Goal: Information Seeking & Learning: Understand process/instructions

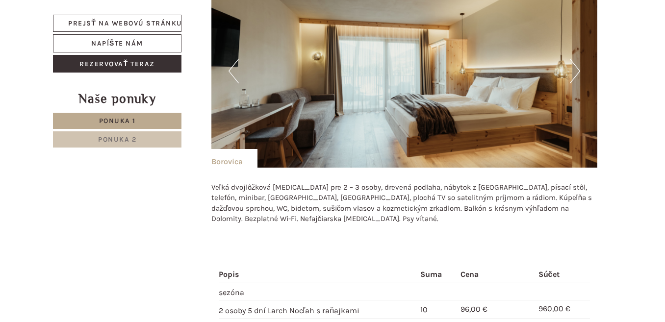
scroll to position [1569, 0]
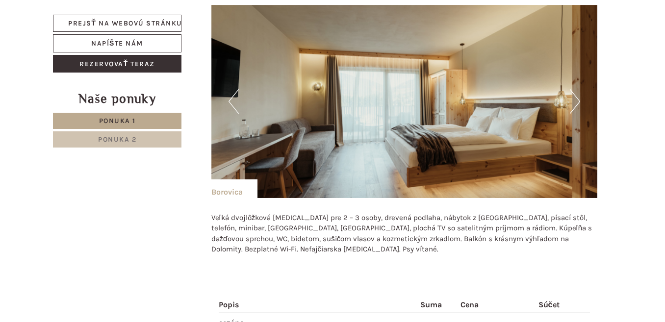
click at [573, 100] on button "Ďalej" at bounding box center [575, 101] width 10 height 25
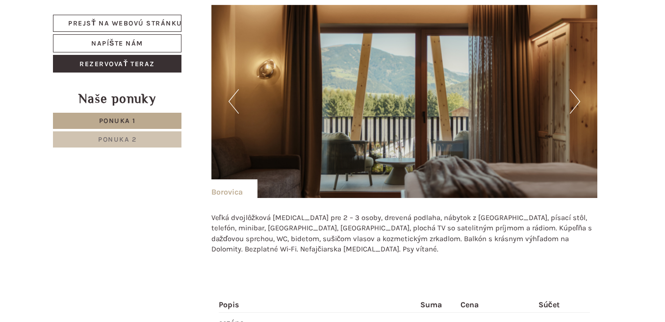
click at [573, 100] on button "Ďalej" at bounding box center [575, 101] width 10 height 25
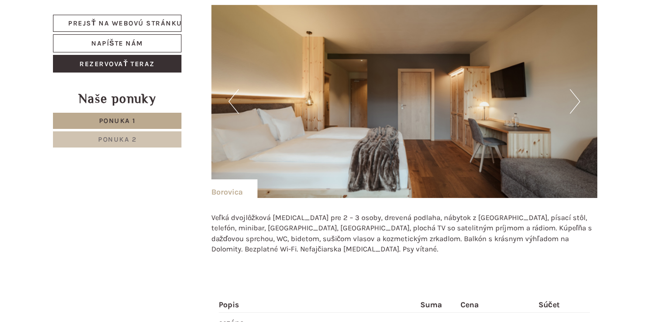
click at [573, 100] on button "Ďalej" at bounding box center [575, 101] width 10 height 25
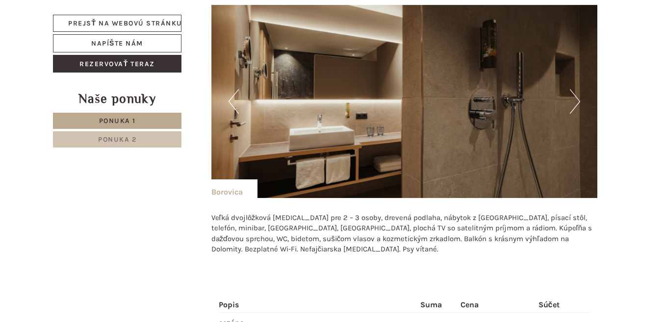
click at [573, 100] on button "Ďalej" at bounding box center [575, 101] width 10 height 25
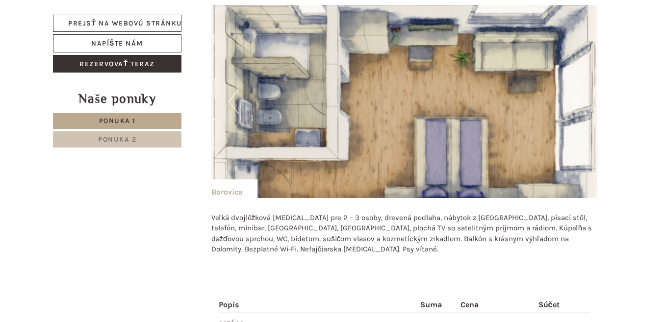
click at [573, 100] on button "Ďalej" at bounding box center [575, 101] width 10 height 25
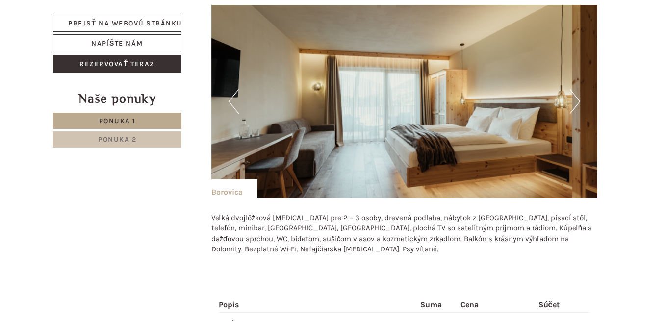
click at [235, 103] on button "Predchádzajúce" at bounding box center [233, 101] width 10 height 25
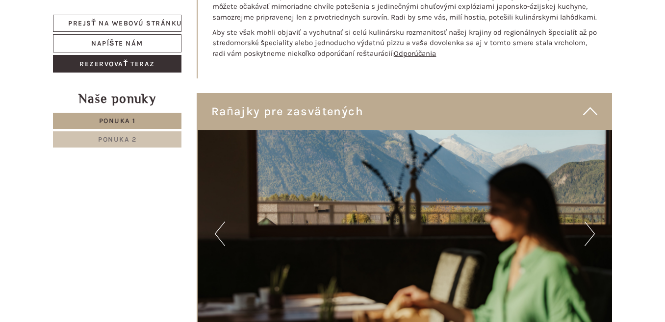
scroll to position [2694, 0]
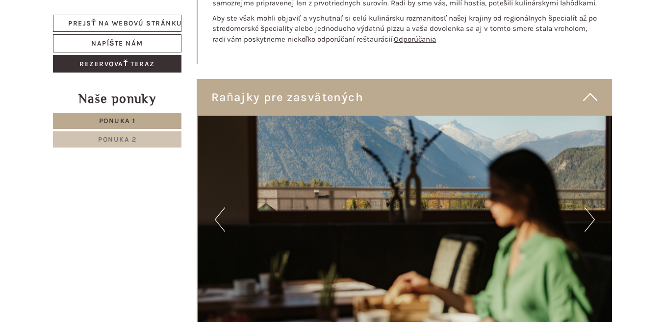
click at [588, 212] on button "Ďalej" at bounding box center [589, 219] width 10 height 25
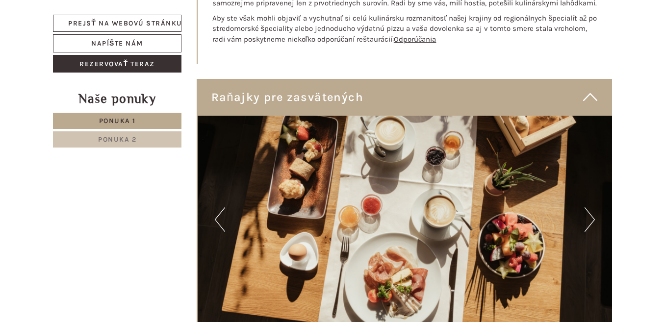
click at [588, 208] on button "Ďalej" at bounding box center [589, 219] width 10 height 25
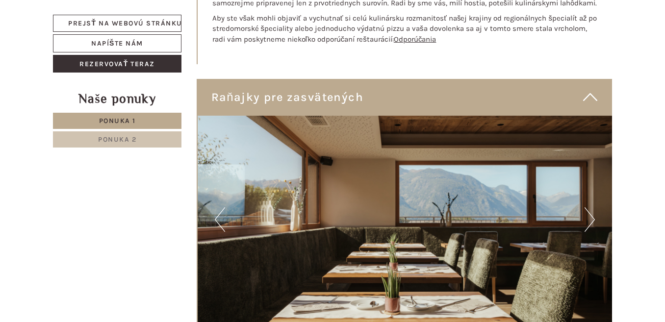
click at [588, 208] on button "Ďalej" at bounding box center [589, 219] width 10 height 25
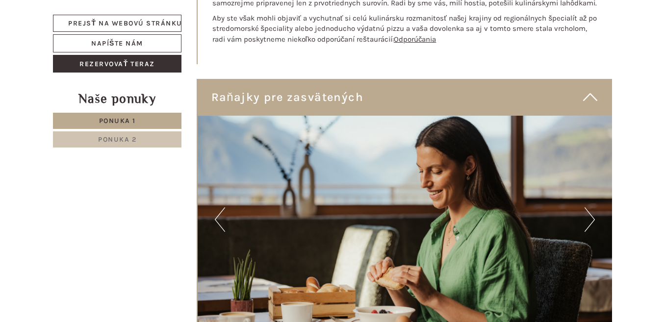
click at [588, 208] on button "Ďalej" at bounding box center [589, 219] width 10 height 25
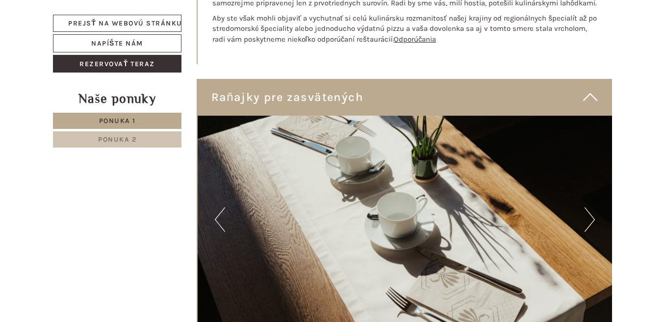
click at [588, 208] on button "Ďalej" at bounding box center [589, 219] width 10 height 25
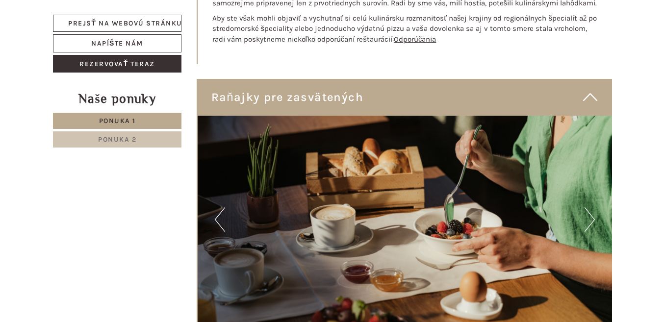
click at [588, 208] on button "Ďalej" at bounding box center [589, 219] width 10 height 25
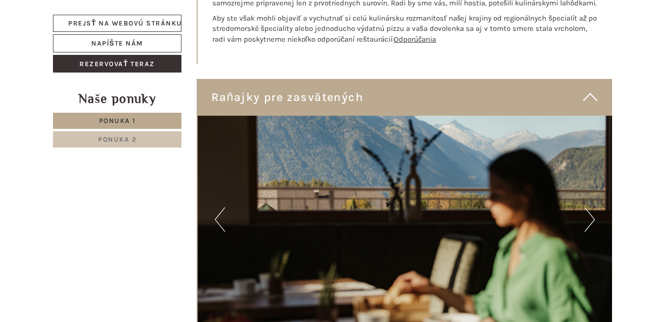
click at [588, 208] on button "Ďalej" at bounding box center [589, 219] width 10 height 25
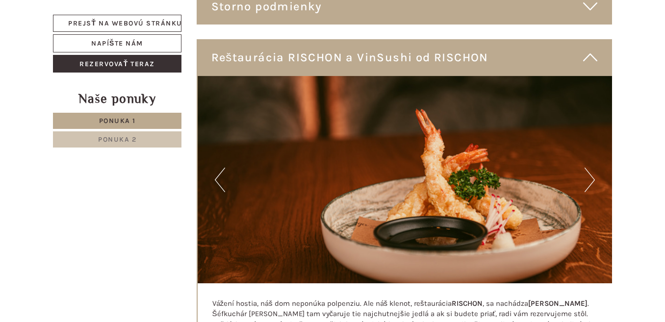
scroll to position [2253, 0]
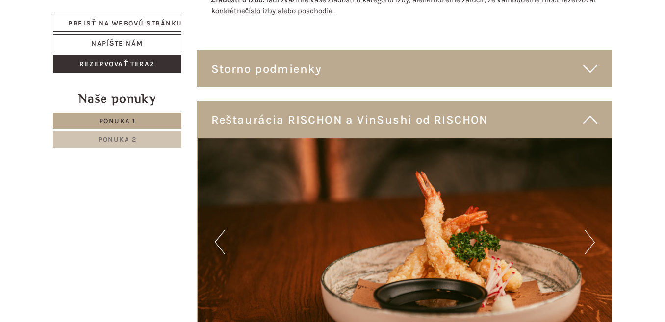
click at [587, 230] on button "Ďalej" at bounding box center [589, 242] width 10 height 25
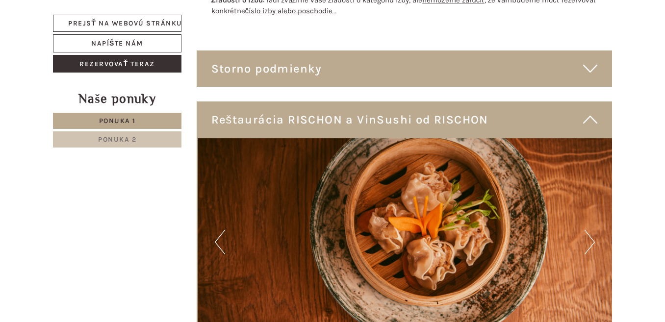
click at [587, 230] on button "Ďalej" at bounding box center [589, 242] width 10 height 25
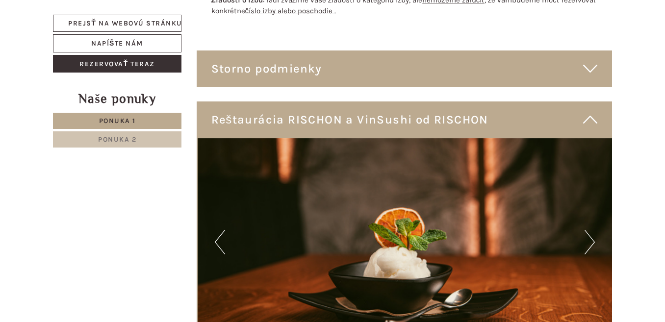
click at [587, 230] on button "Ďalej" at bounding box center [589, 242] width 10 height 25
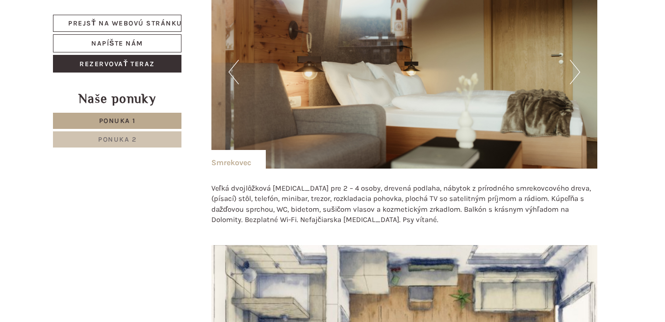
scroll to position [1517, 0]
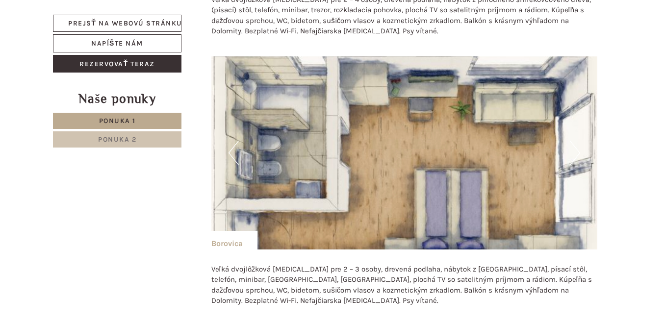
click at [573, 158] on button "Ďalej" at bounding box center [575, 153] width 10 height 25
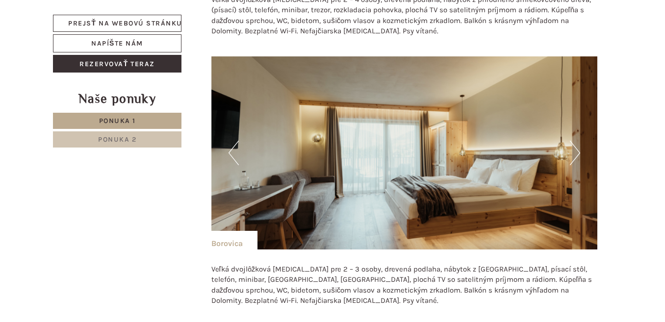
click at [573, 158] on button "Ďalej" at bounding box center [575, 153] width 10 height 25
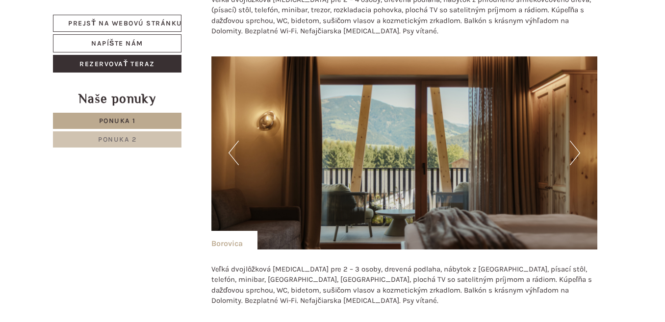
click at [573, 158] on button "Ďalej" at bounding box center [575, 153] width 10 height 25
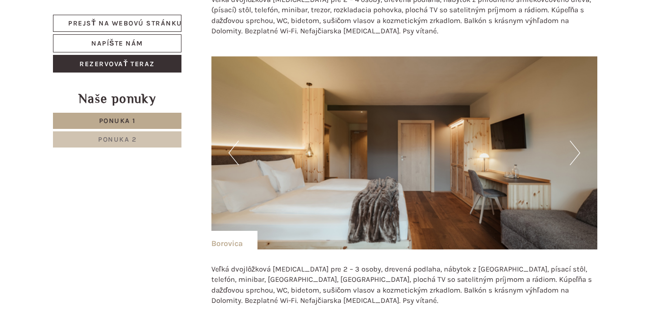
click at [573, 158] on button "Ďalej" at bounding box center [575, 153] width 10 height 25
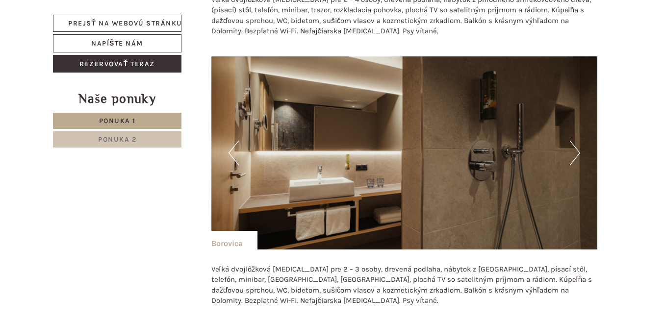
click at [573, 155] on button "Ďalej" at bounding box center [575, 153] width 10 height 25
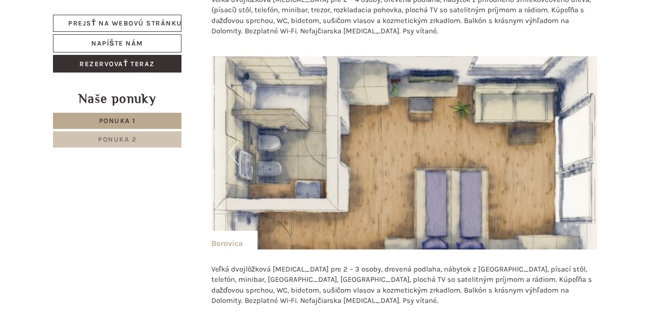
click at [573, 155] on button "Ďalej" at bounding box center [575, 153] width 10 height 25
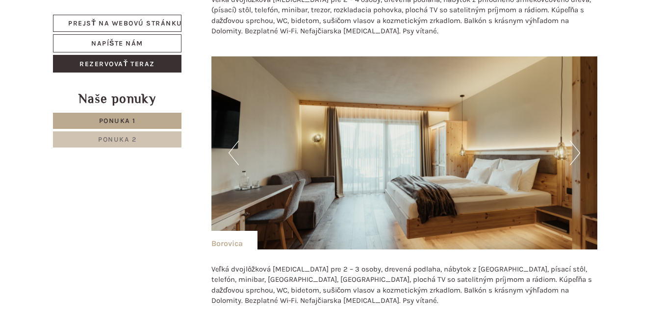
click at [573, 155] on button "Ďalej" at bounding box center [575, 153] width 10 height 25
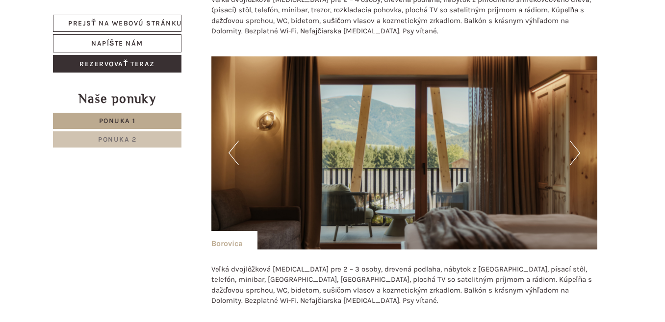
click at [573, 155] on button "Ďalej" at bounding box center [575, 153] width 10 height 25
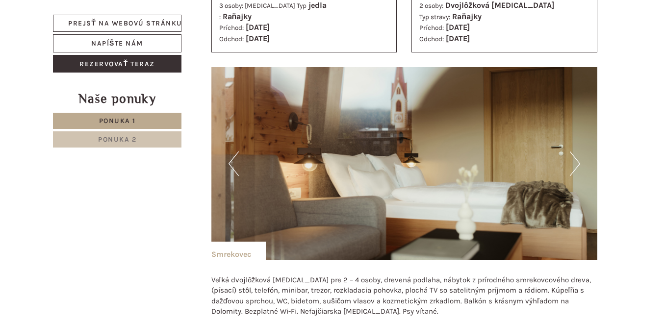
scroll to position [1223, 0]
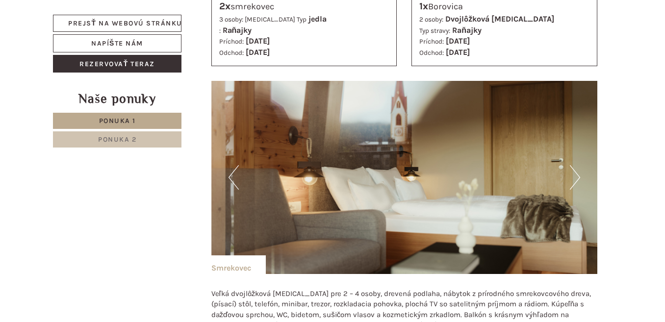
click at [575, 176] on button "Ďalej" at bounding box center [575, 177] width 10 height 25
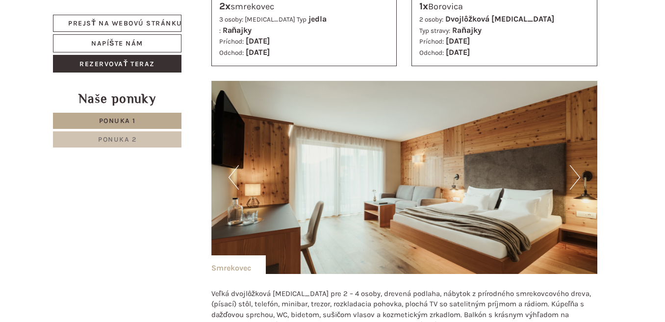
click at [575, 175] on button "Ďalej" at bounding box center [575, 177] width 10 height 25
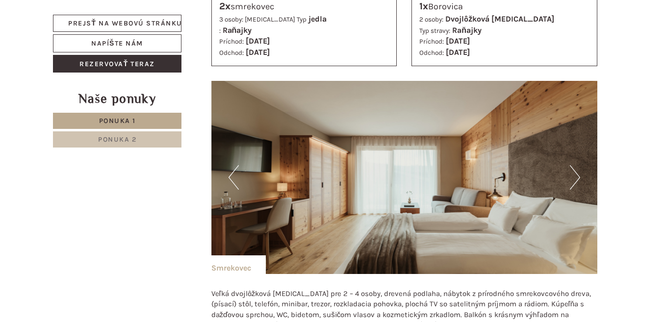
click at [575, 175] on button "Ďalej" at bounding box center [575, 177] width 10 height 25
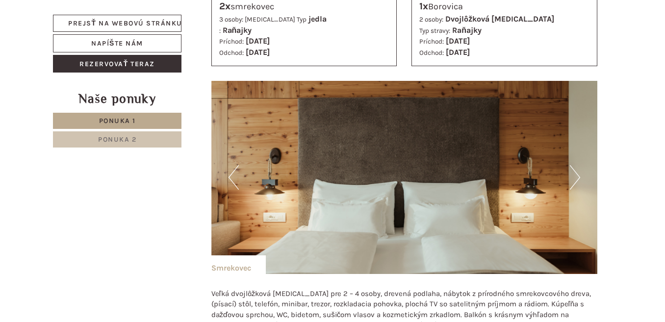
click at [575, 175] on button "Ďalej" at bounding box center [575, 177] width 10 height 25
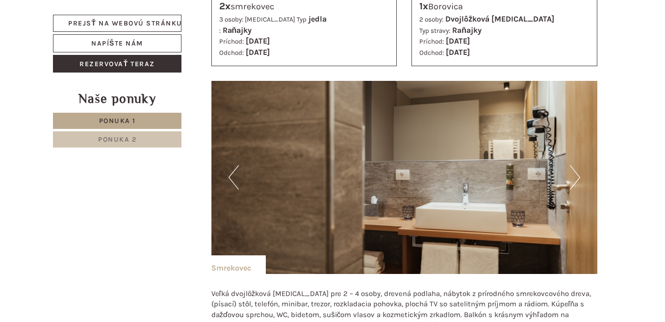
click at [575, 175] on button "Ďalej" at bounding box center [575, 177] width 10 height 25
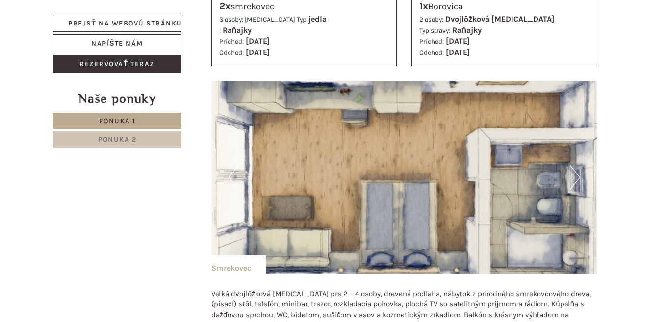
click at [575, 175] on button "Ďalej" at bounding box center [575, 177] width 10 height 25
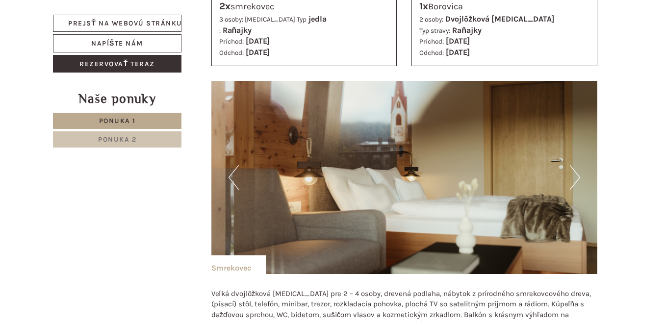
click at [233, 181] on button "Predchádzajúce" at bounding box center [233, 177] width 10 height 25
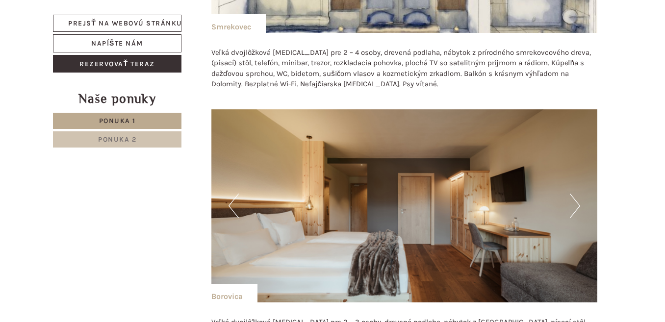
scroll to position [1468, 0]
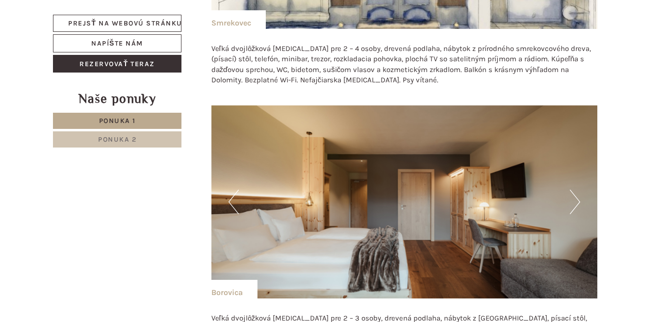
click at [230, 200] on button "Predchádzajúce" at bounding box center [233, 202] width 10 height 25
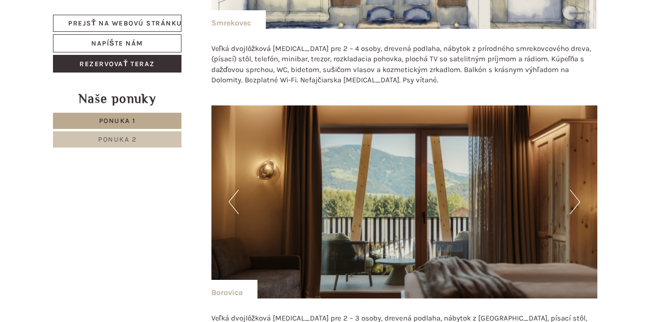
click at [230, 200] on button "Predchádzajúce" at bounding box center [233, 202] width 10 height 25
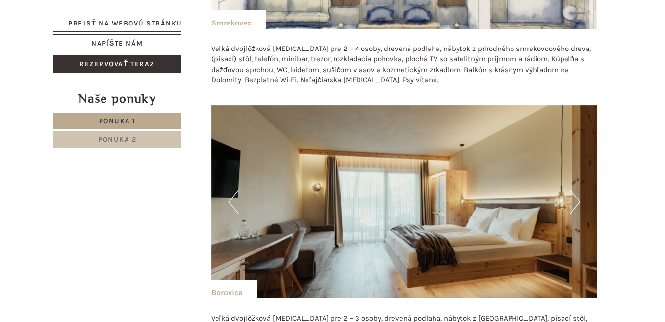
click at [230, 200] on button "Predchádzajúce" at bounding box center [233, 202] width 10 height 25
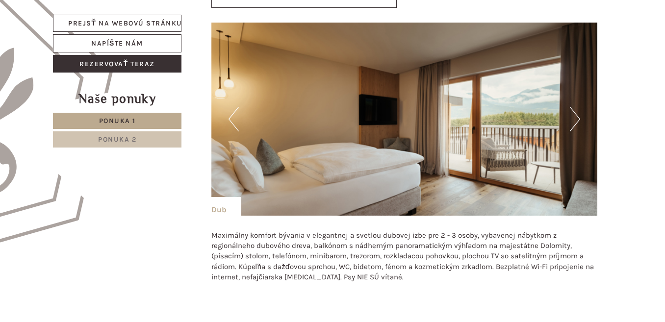
scroll to position [488, 0]
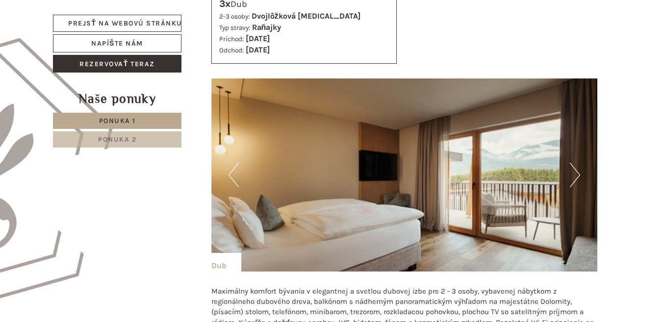
click at [230, 174] on button "Predchádzajúce" at bounding box center [233, 175] width 10 height 25
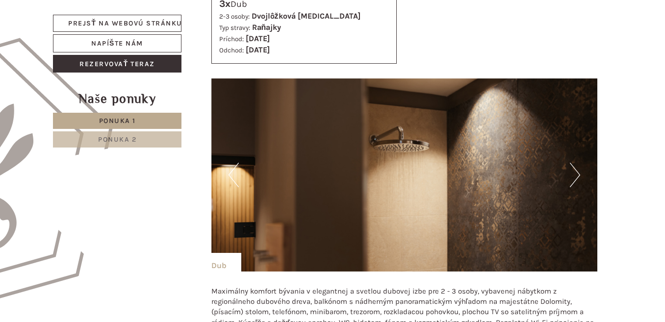
click at [230, 174] on button "Predchádzajúce" at bounding box center [233, 175] width 10 height 25
click at [230, 173] on button "Predchádzajúce" at bounding box center [233, 175] width 10 height 25
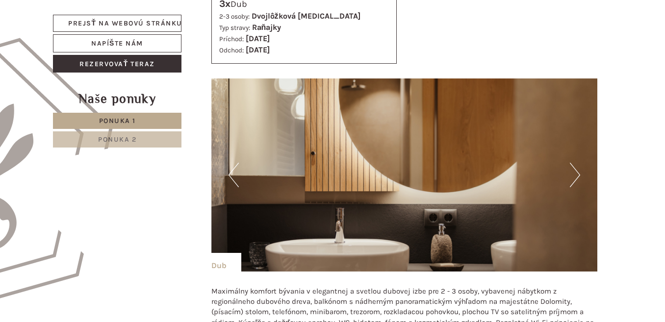
click at [231, 173] on button "Predchádzajúce" at bounding box center [233, 175] width 10 height 25
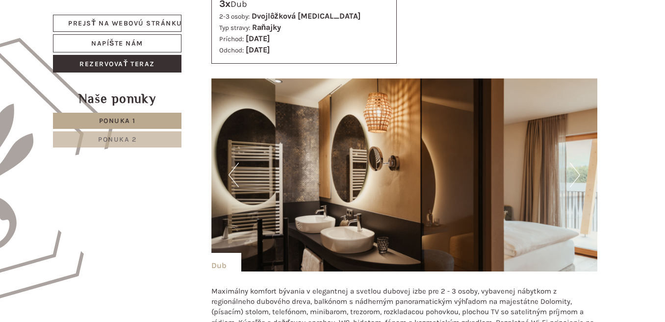
click at [231, 173] on button "Predchádzajúce" at bounding box center [233, 175] width 10 height 25
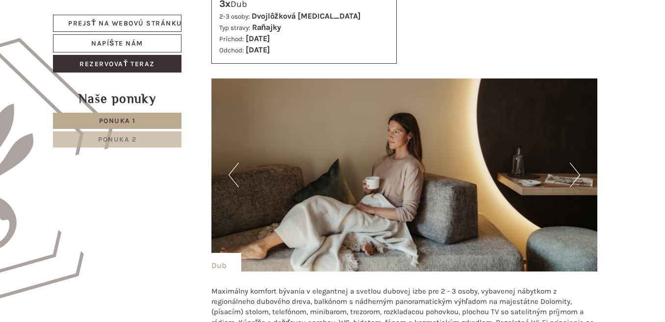
click at [231, 173] on button "Predchádzajúce" at bounding box center [233, 175] width 10 height 25
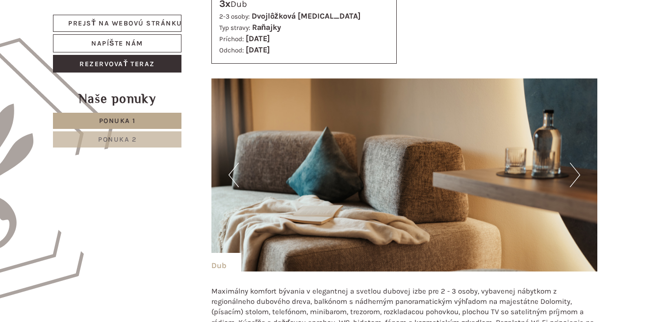
click at [231, 173] on button "Predchádzajúce" at bounding box center [233, 175] width 10 height 25
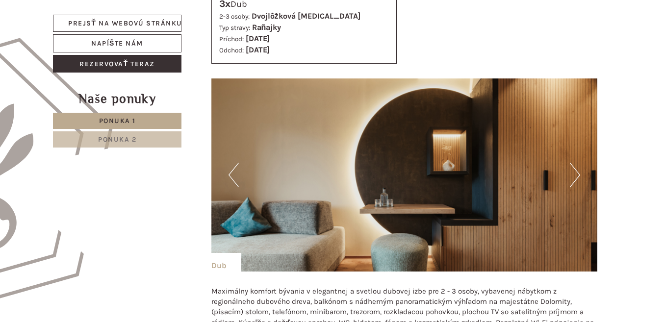
click at [231, 173] on button "Predchádzajúce" at bounding box center [233, 175] width 10 height 25
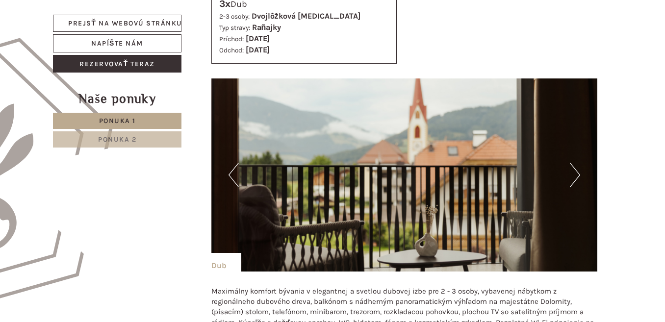
click at [231, 173] on button "Predchádzajúce" at bounding box center [233, 175] width 10 height 25
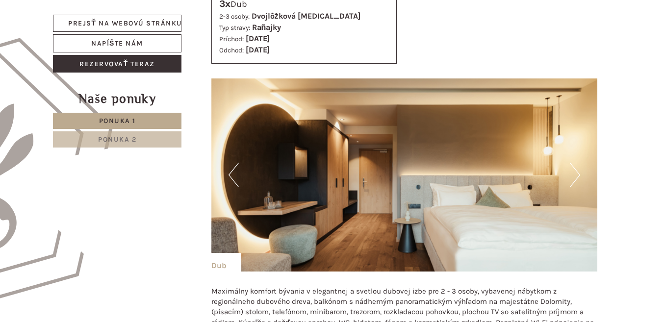
click at [231, 173] on button "Predchádzajúce" at bounding box center [233, 175] width 10 height 25
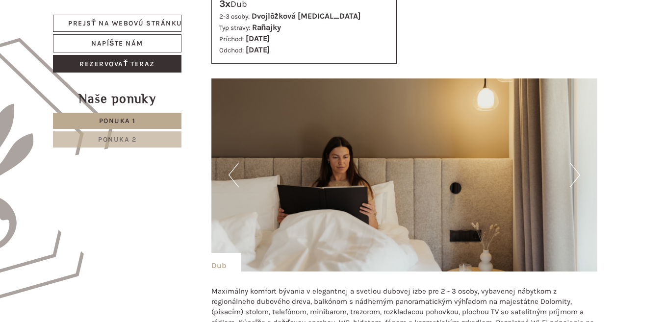
click at [231, 173] on button "Predchádzajúce" at bounding box center [233, 175] width 10 height 25
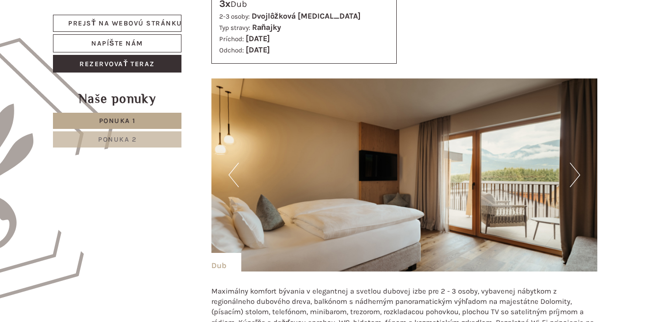
click at [231, 173] on button "Predchádzajúce" at bounding box center [233, 175] width 10 height 25
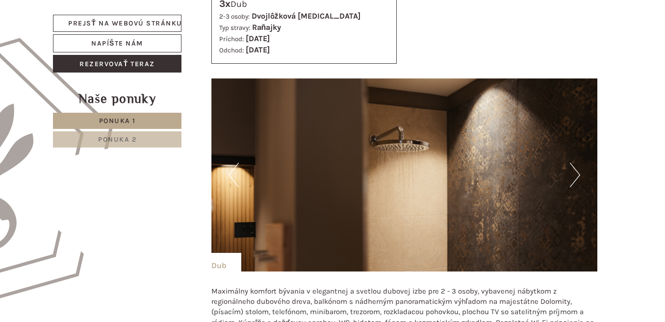
click at [231, 173] on button "Predchádzajúce" at bounding box center [233, 175] width 10 height 25
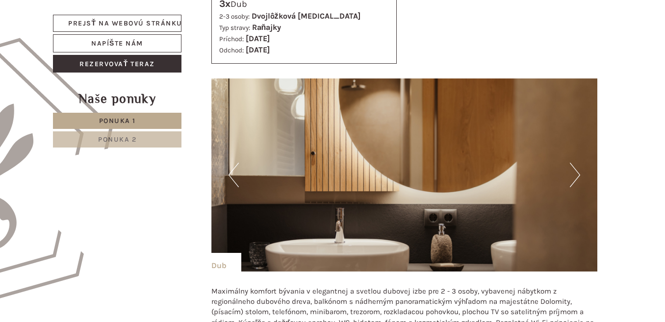
click at [230, 173] on button "Predchádzajúce" at bounding box center [233, 175] width 10 height 25
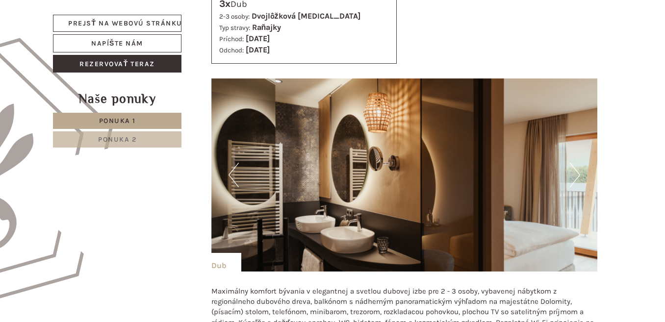
click at [230, 173] on button "Predchádzajúce" at bounding box center [233, 175] width 10 height 25
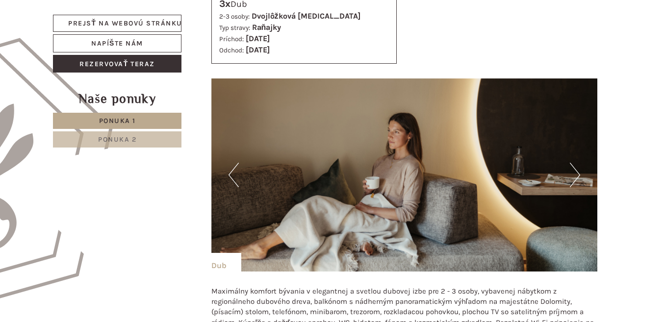
click at [230, 173] on button "Predchádzajúce" at bounding box center [233, 175] width 10 height 25
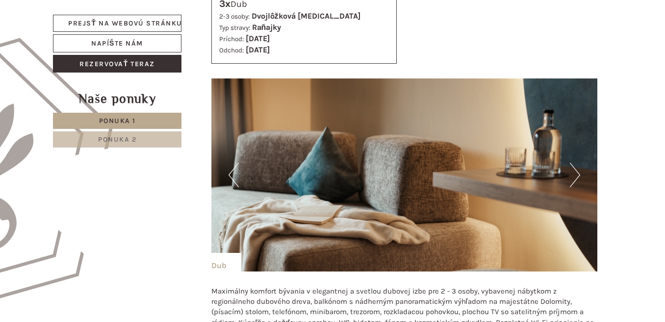
click at [230, 173] on button "Predchádzajúce" at bounding box center [233, 175] width 10 height 25
click at [232, 176] on button "Predchádzajúce" at bounding box center [233, 175] width 10 height 25
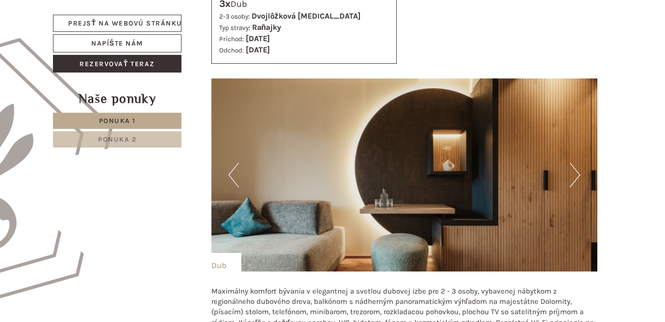
click at [232, 176] on button "Predchádzajúce" at bounding box center [233, 175] width 10 height 25
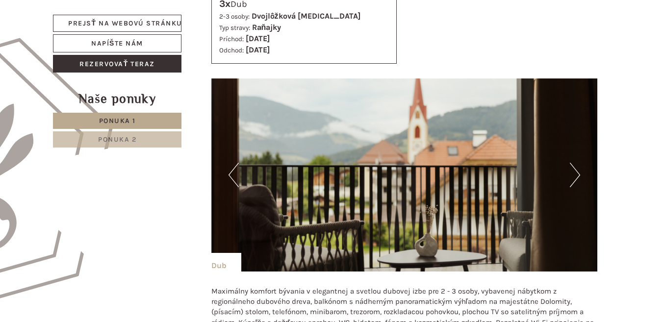
click at [232, 176] on button "Predchádzajúce" at bounding box center [233, 175] width 10 height 25
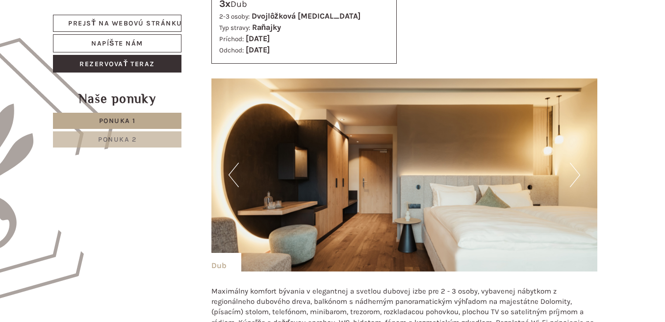
click at [232, 176] on button "Predchádzajúce" at bounding box center [233, 175] width 10 height 25
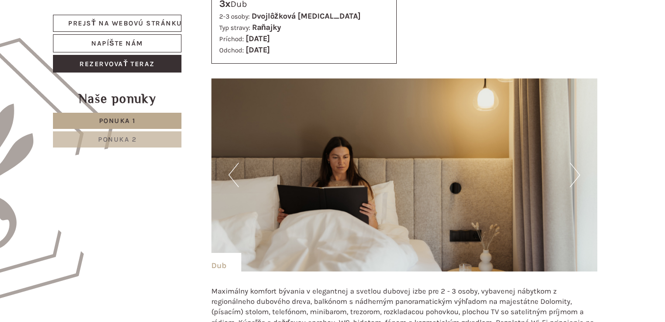
click at [578, 177] on button "Ďalej" at bounding box center [575, 175] width 10 height 25
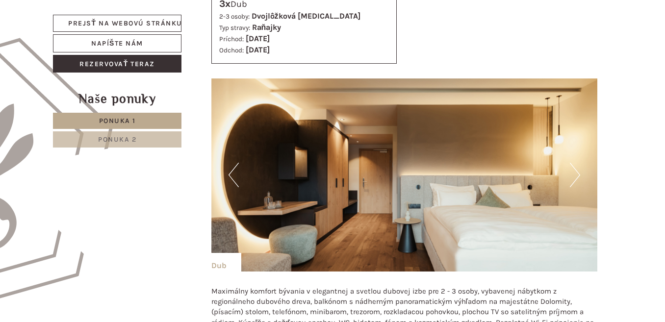
click at [235, 176] on button "Predchádzajúce" at bounding box center [233, 175] width 10 height 25
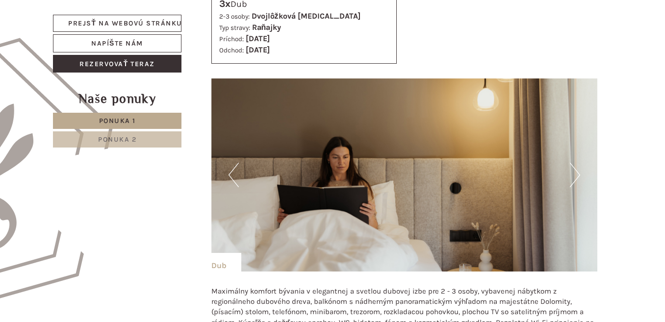
click at [235, 176] on button "Predchádzajúce" at bounding box center [233, 175] width 10 height 25
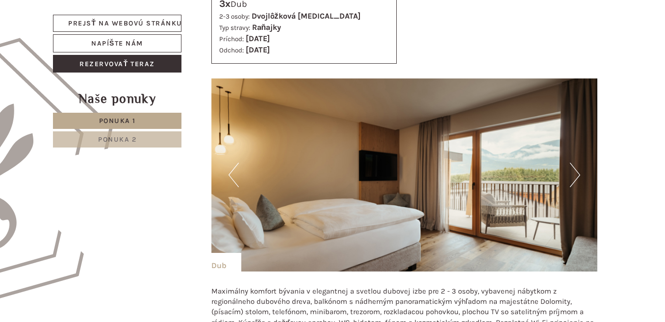
click at [235, 175] on button "Predchádzajúce" at bounding box center [233, 175] width 10 height 25
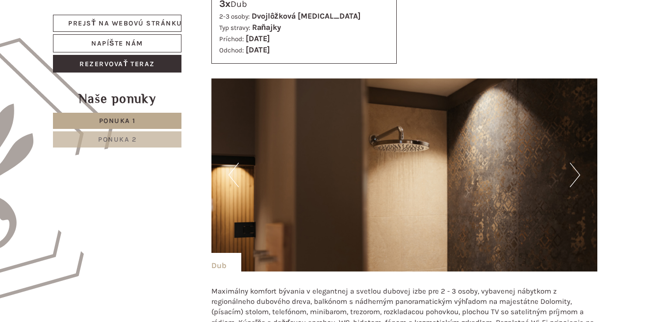
click at [235, 175] on button "Predchádzajúce" at bounding box center [233, 175] width 10 height 25
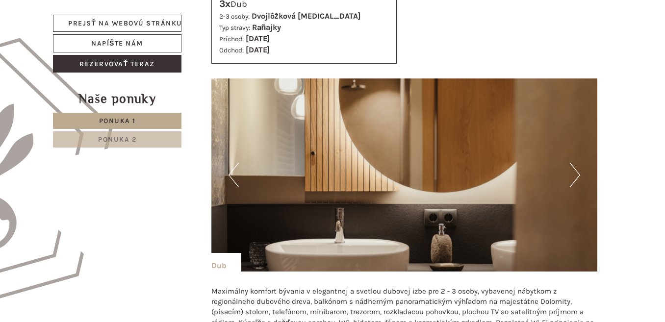
click at [235, 175] on button "Predchádzajúce" at bounding box center [233, 175] width 10 height 25
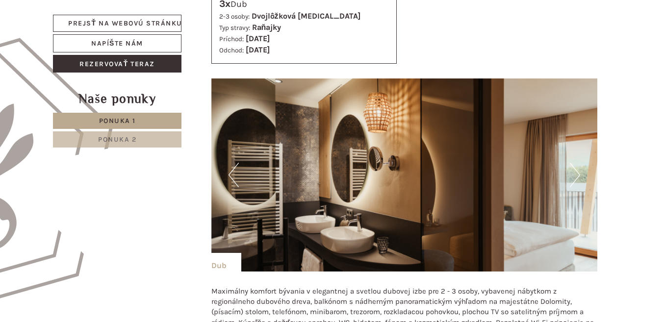
click at [235, 175] on button "Predchádzajúce" at bounding box center [233, 175] width 10 height 25
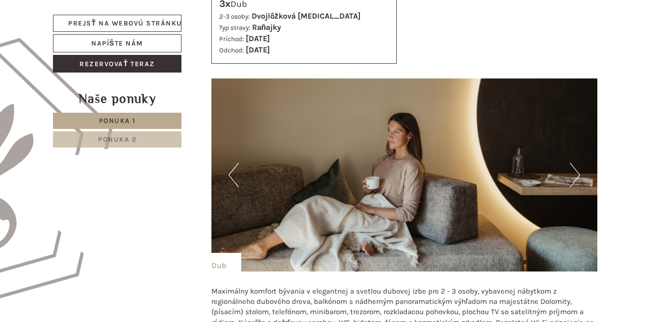
click at [235, 175] on button "Predchádzajúce" at bounding box center [233, 175] width 10 height 25
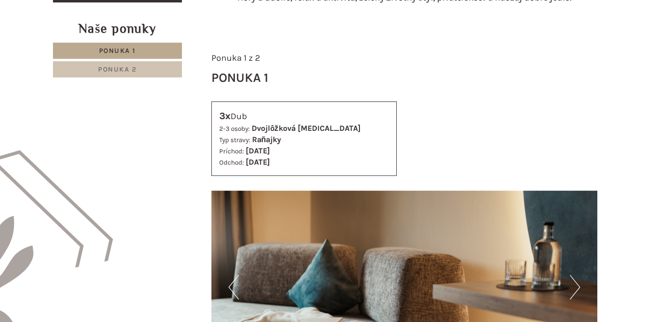
scroll to position [243, 0]
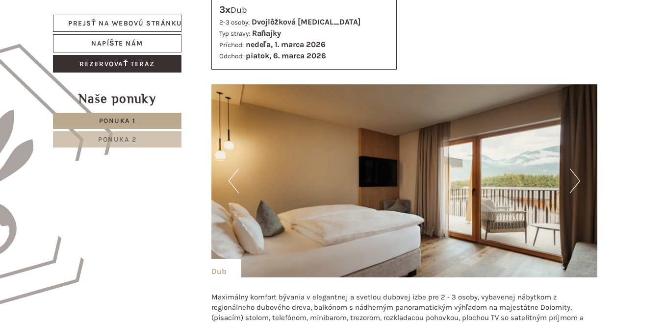
scroll to position [539, 0]
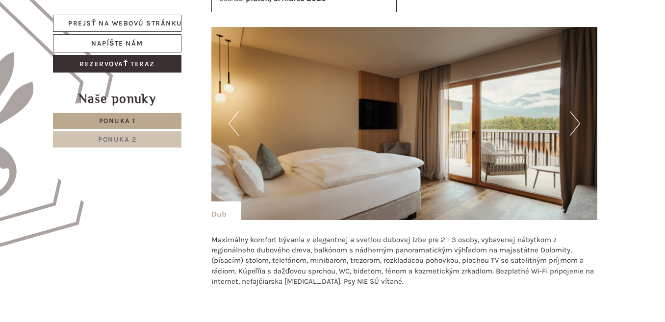
click at [574, 121] on button "Ďalej" at bounding box center [575, 123] width 10 height 25
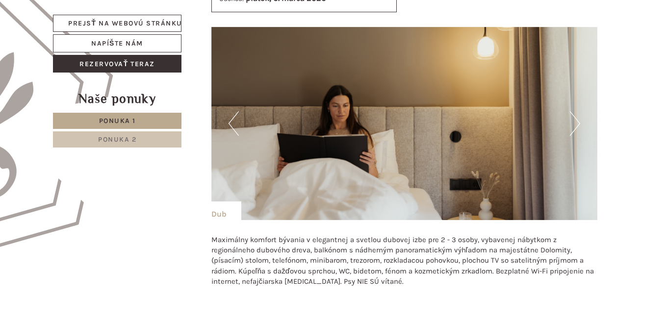
click at [574, 121] on button "Ďalej" at bounding box center [575, 123] width 10 height 25
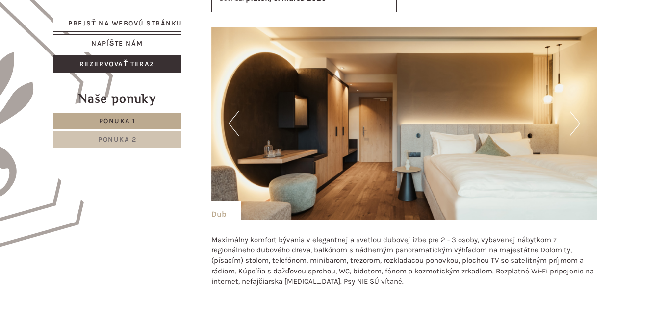
click at [574, 121] on button "Ďalej" at bounding box center [575, 123] width 10 height 25
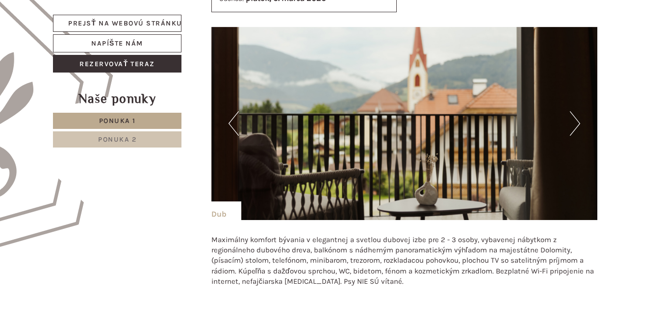
click at [574, 121] on button "Ďalej" at bounding box center [575, 123] width 10 height 25
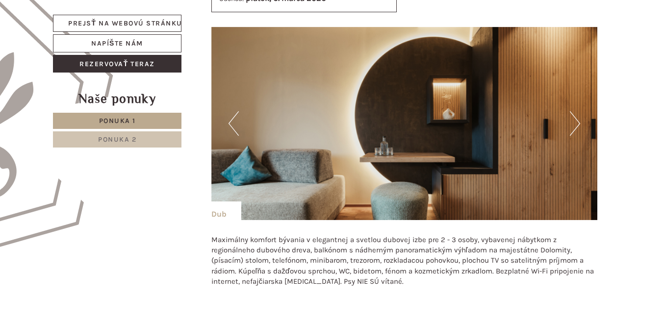
click at [574, 121] on button "Ďalej" at bounding box center [575, 123] width 10 height 25
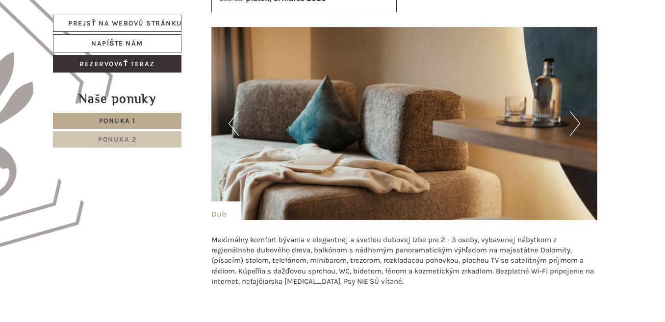
click at [574, 121] on button "Ďalej" at bounding box center [575, 123] width 10 height 25
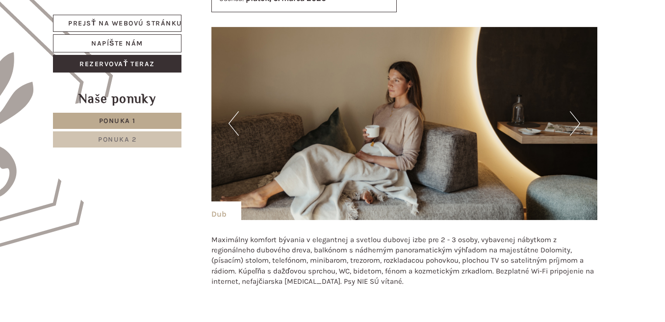
click at [574, 121] on button "Ďalej" at bounding box center [575, 123] width 10 height 25
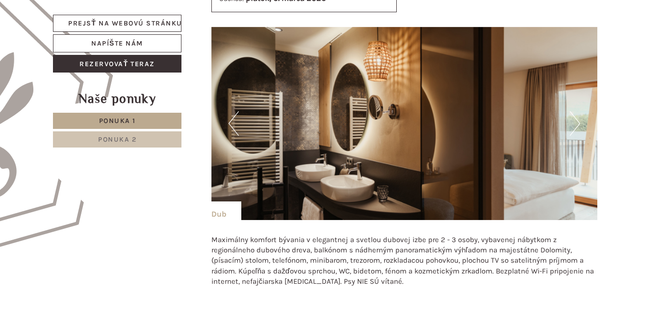
click at [574, 121] on button "Ďalej" at bounding box center [575, 123] width 10 height 25
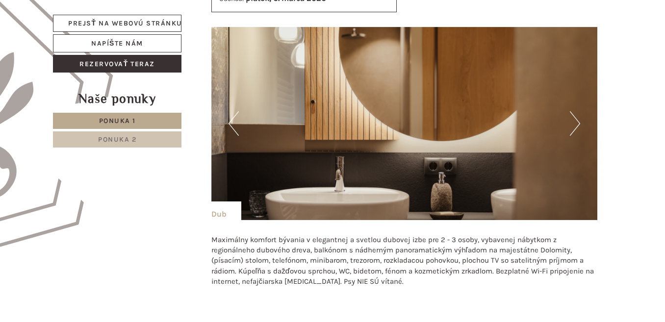
click at [574, 121] on button "Ďalej" at bounding box center [575, 123] width 10 height 25
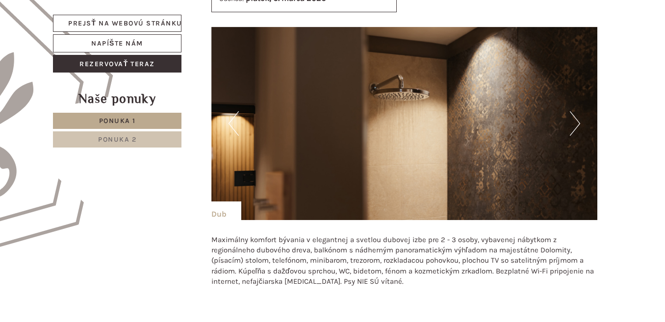
click at [574, 121] on button "Ďalej" at bounding box center [575, 123] width 10 height 25
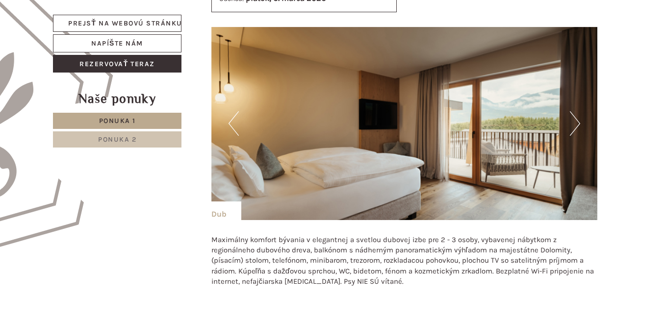
click at [574, 121] on button "Ďalej" at bounding box center [575, 123] width 10 height 25
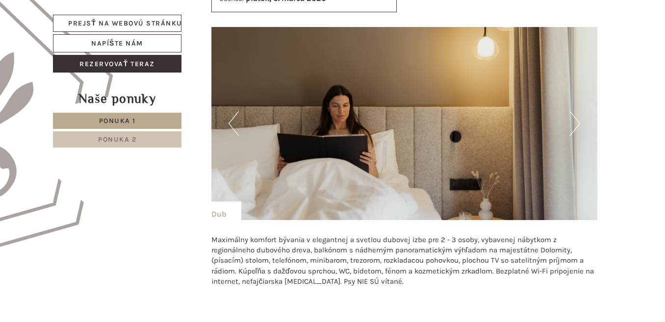
click at [574, 121] on button "Ďalej" at bounding box center [575, 123] width 10 height 25
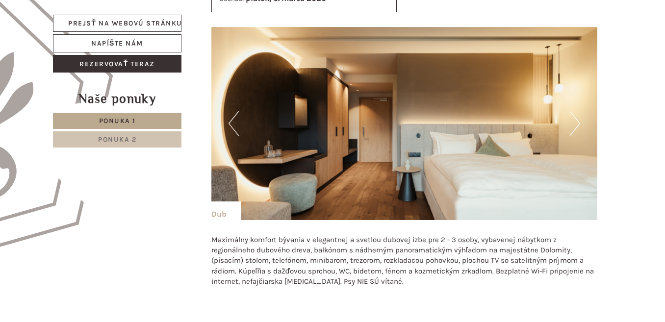
click at [574, 121] on button "Ďalej" at bounding box center [575, 123] width 10 height 25
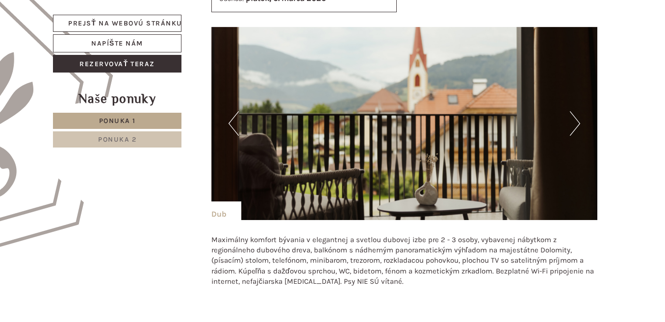
click at [574, 121] on button "Ďalej" at bounding box center [575, 123] width 10 height 25
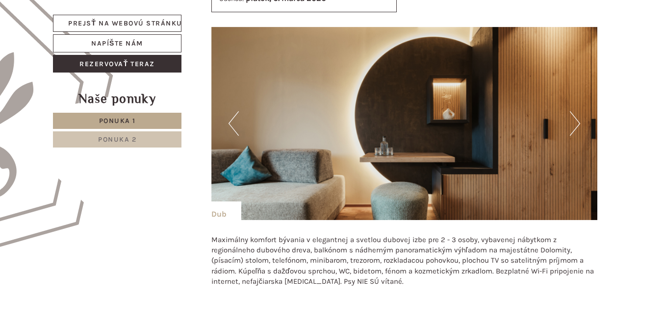
click at [574, 121] on button "Ďalej" at bounding box center [575, 123] width 10 height 25
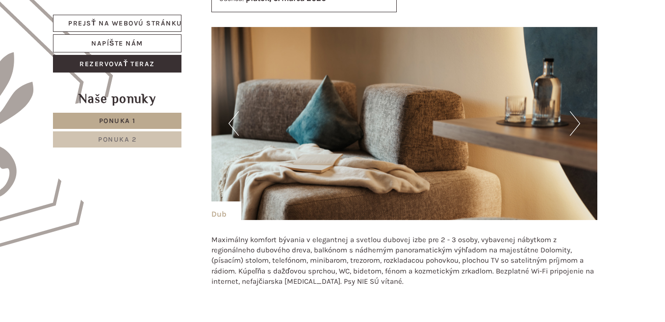
click at [574, 121] on button "Ďalej" at bounding box center [575, 123] width 10 height 25
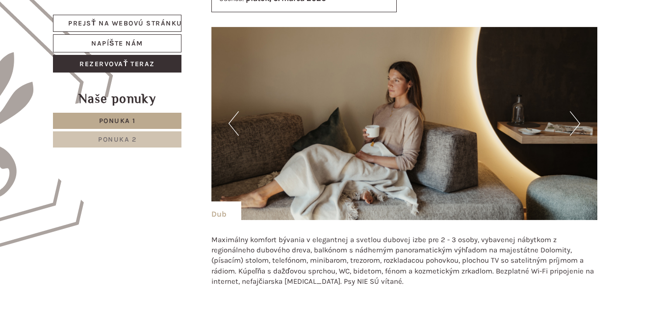
click at [574, 121] on button "Ďalej" at bounding box center [575, 123] width 10 height 25
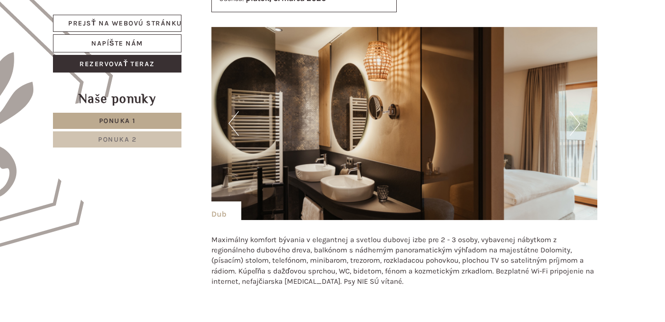
click at [574, 121] on button "Ďalej" at bounding box center [575, 123] width 10 height 25
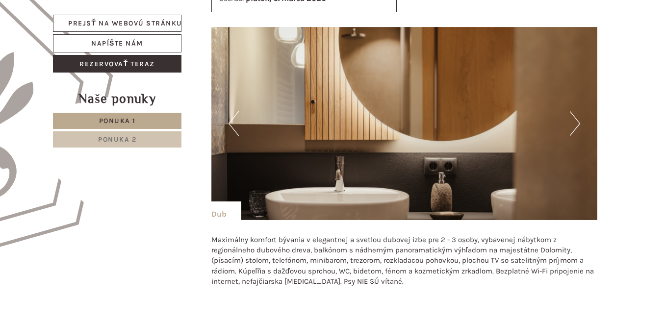
click at [574, 121] on button "Ďalej" at bounding box center [575, 123] width 10 height 25
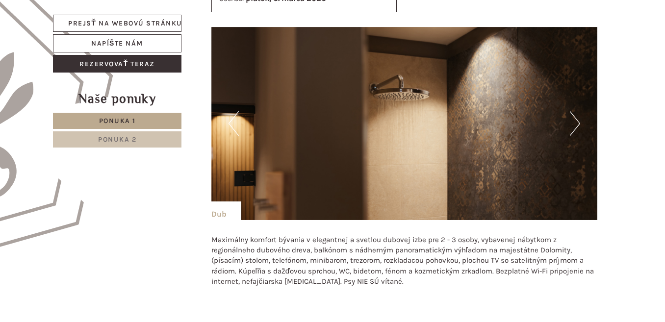
click at [574, 121] on button "Ďalej" at bounding box center [575, 123] width 10 height 25
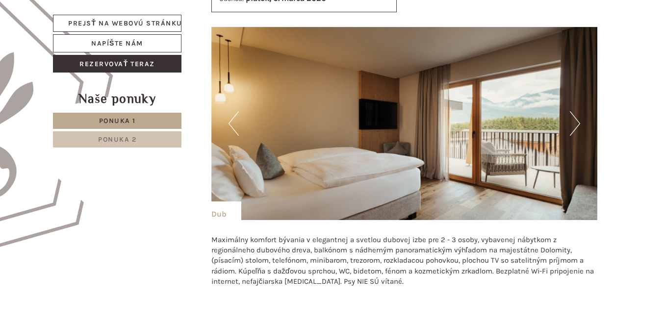
click at [574, 121] on button "Ďalej" at bounding box center [575, 123] width 10 height 25
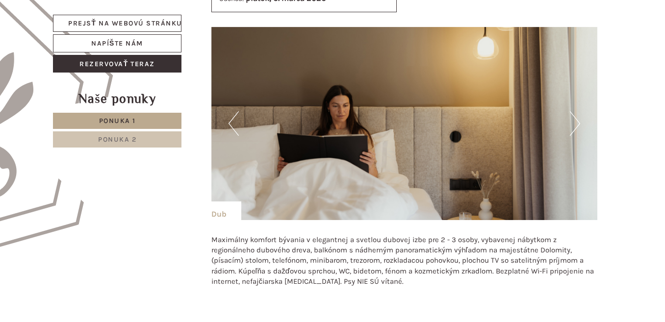
click at [574, 121] on button "Ďalej" at bounding box center [575, 123] width 10 height 25
